Goal: Check status: Check status

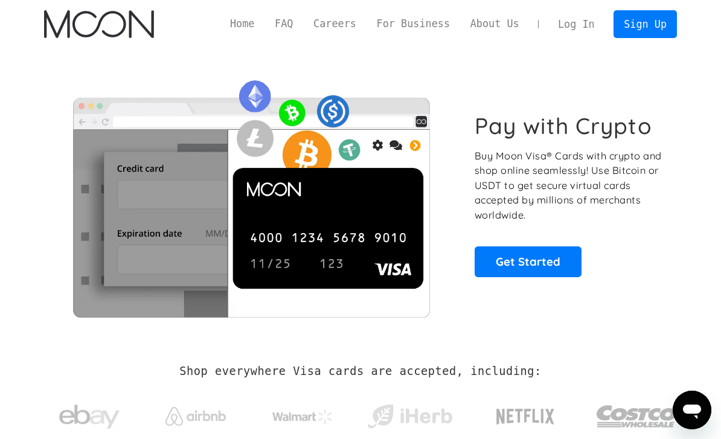
click at [579, 27] on link "Log In" at bounding box center [575, 24] width 57 height 27
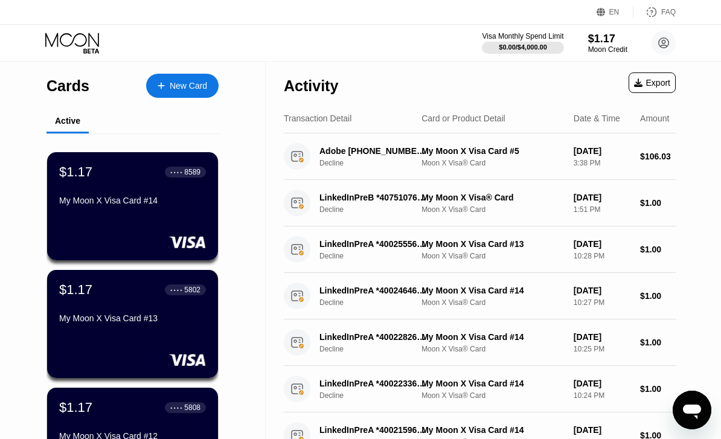
click at [179, 232] on div "$1.17 ● ● ● ● 8589 My Moon X Visa Card #14" at bounding box center [132, 206] width 171 height 108
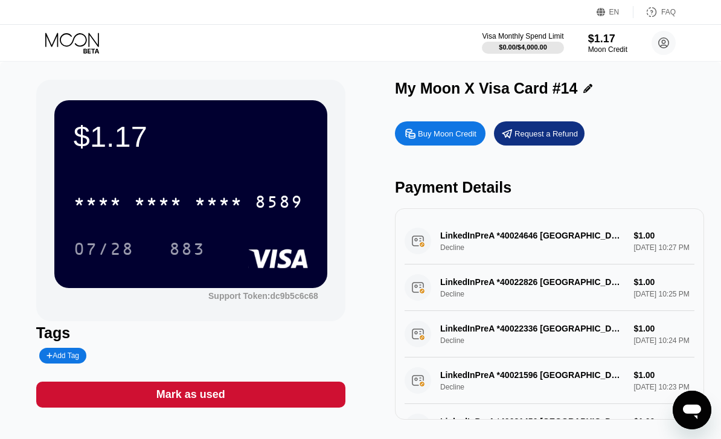
click at [226, 200] on div "* * * *" at bounding box center [218, 203] width 48 height 19
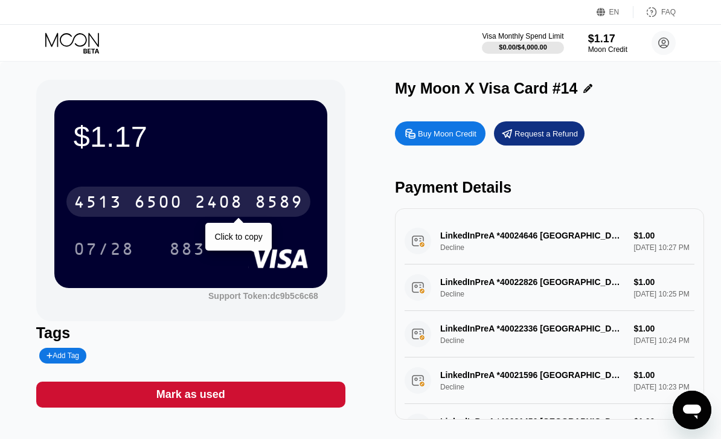
click at [81, 49] on icon at bounding box center [73, 43] width 56 height 21
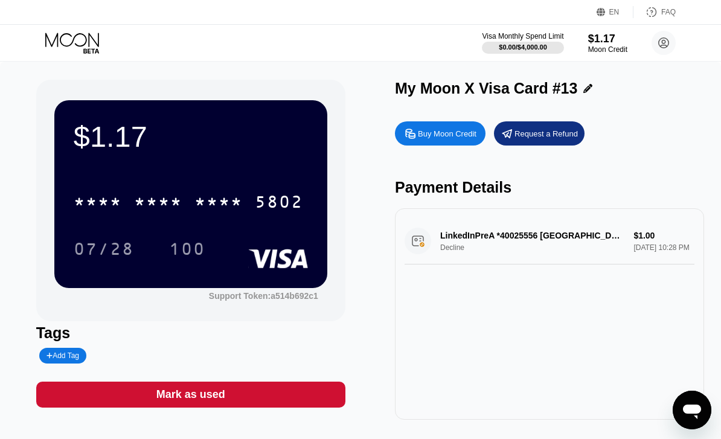
click at [232, 200] on div "* * * *" at bounding box center [218, 203] width 48 height 19
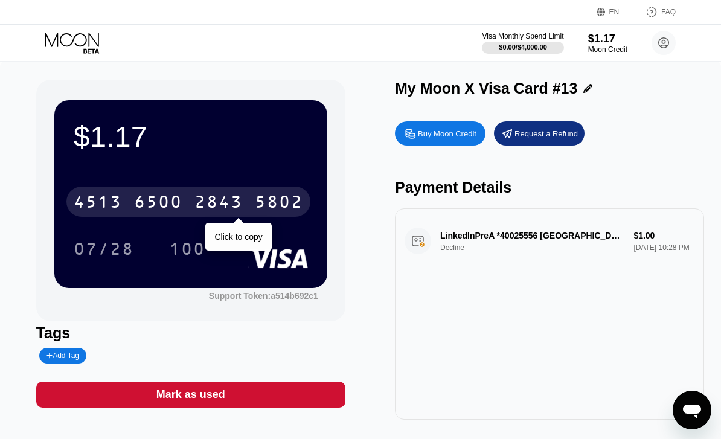
click at [252, 206] on div "4513 6500 2843 5802" at bounding box center [188, 201] width 244 height 30
